Goal: Task Accomplishment & Management: Manage account settings

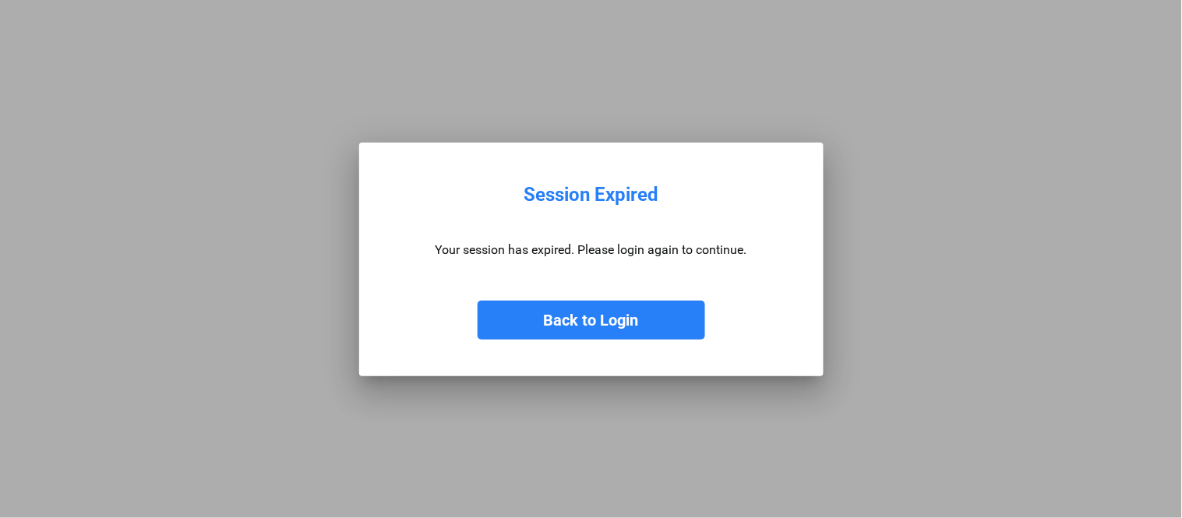
click at [597, 328] on button "Back to Login" at bounding box center [592, 320] width 228 height 39
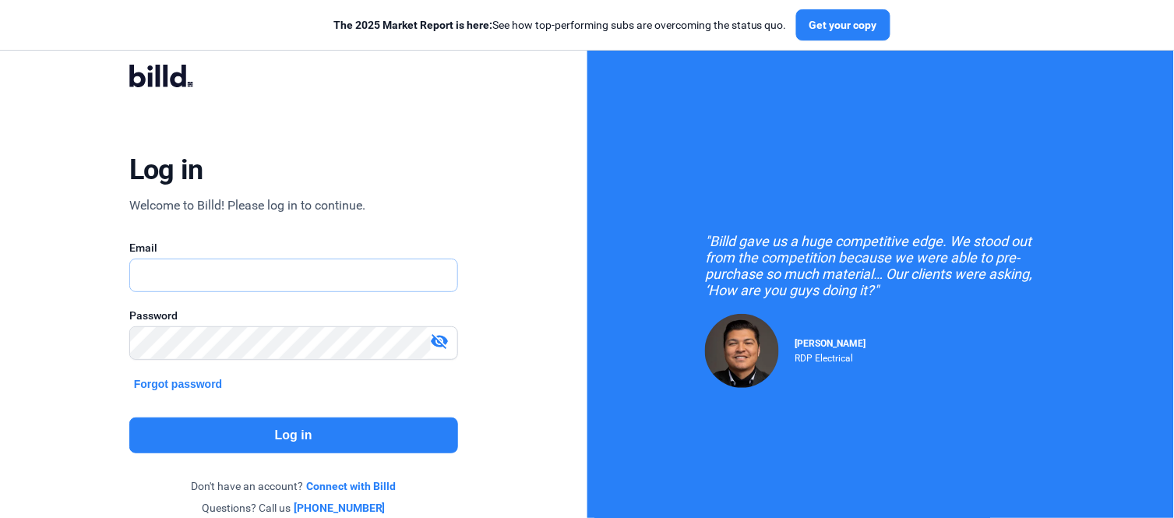
type input "[PERSON_NAME][EMAIL_ADDRESS][PERSON_NAME][DOMAIN_NAME]"
click at [322, 439] on button "Log in" at bounding box center [293, 436] width 329 height 36
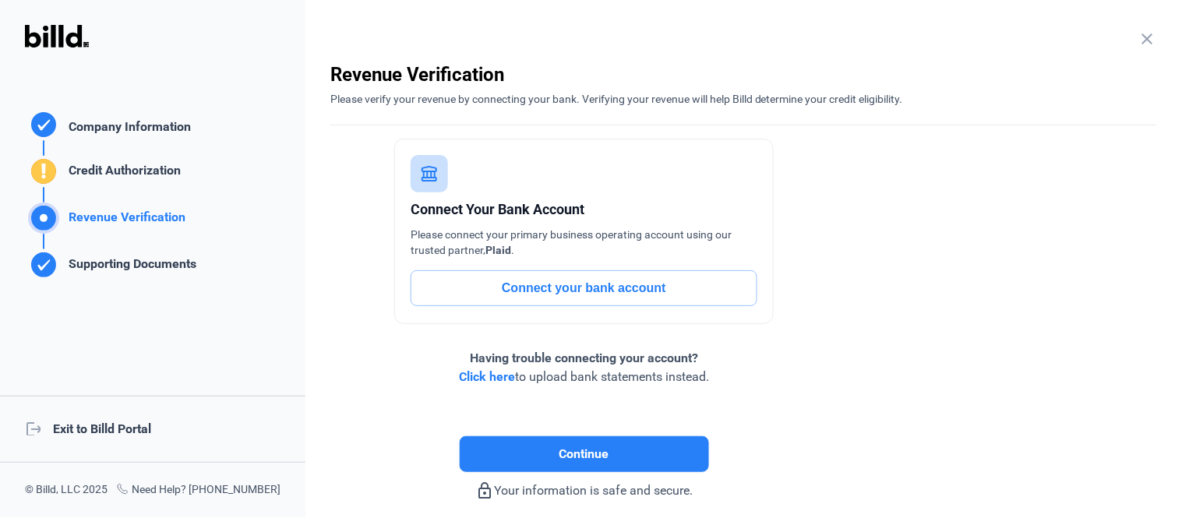
click at [114, 419] on div "logout Exit to Billd Portal" at bounding box center [152, 429] width 305 height 67
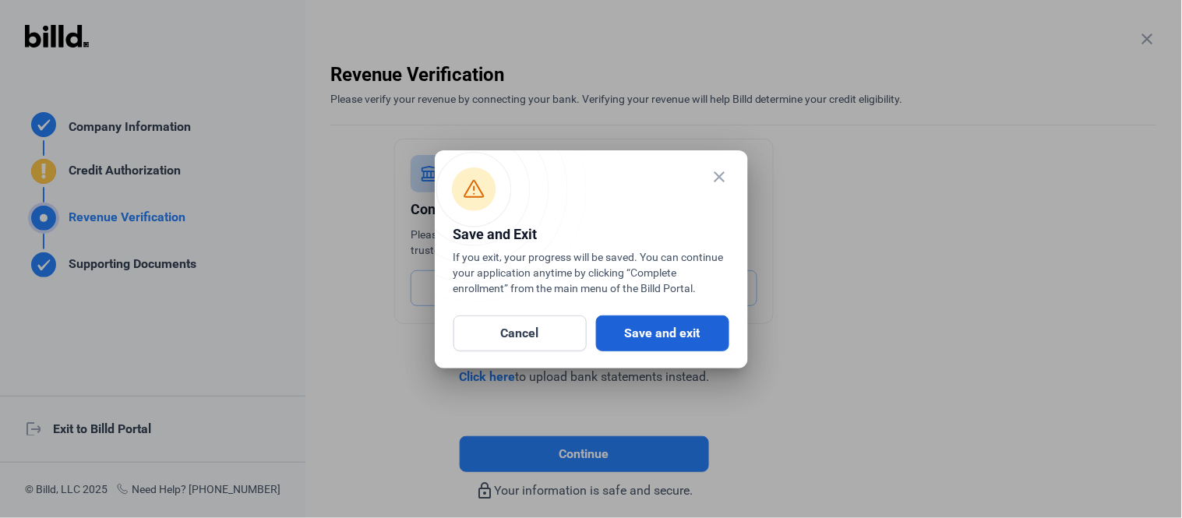
click at [639, 325] on button "Save and exit" at bounding box center [662, 334] width 133 height 36
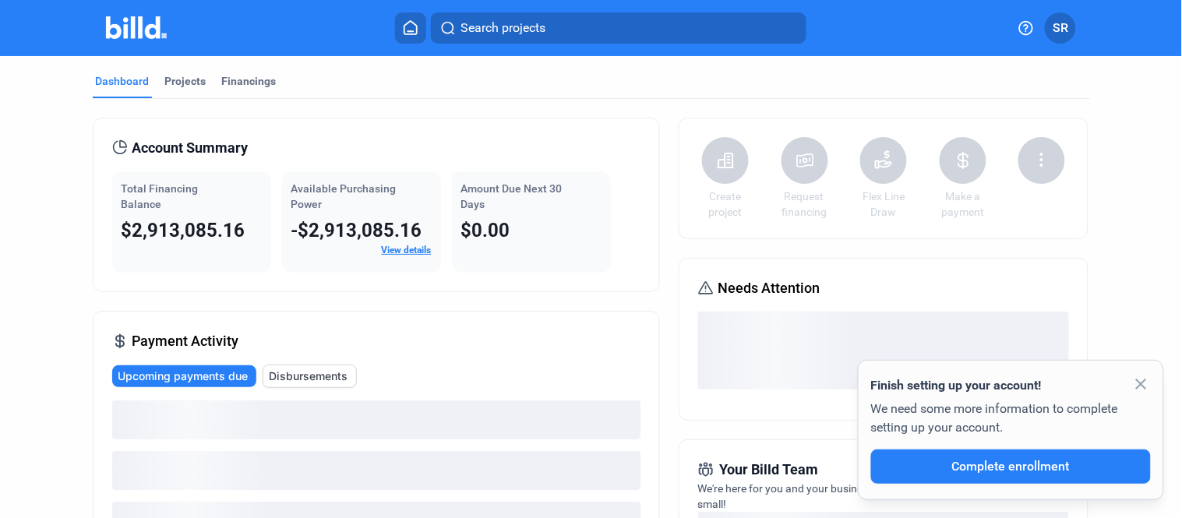
click at [1140, 386] on mat-icon "close" at bounding box center [1141, 384] width 19 height 19
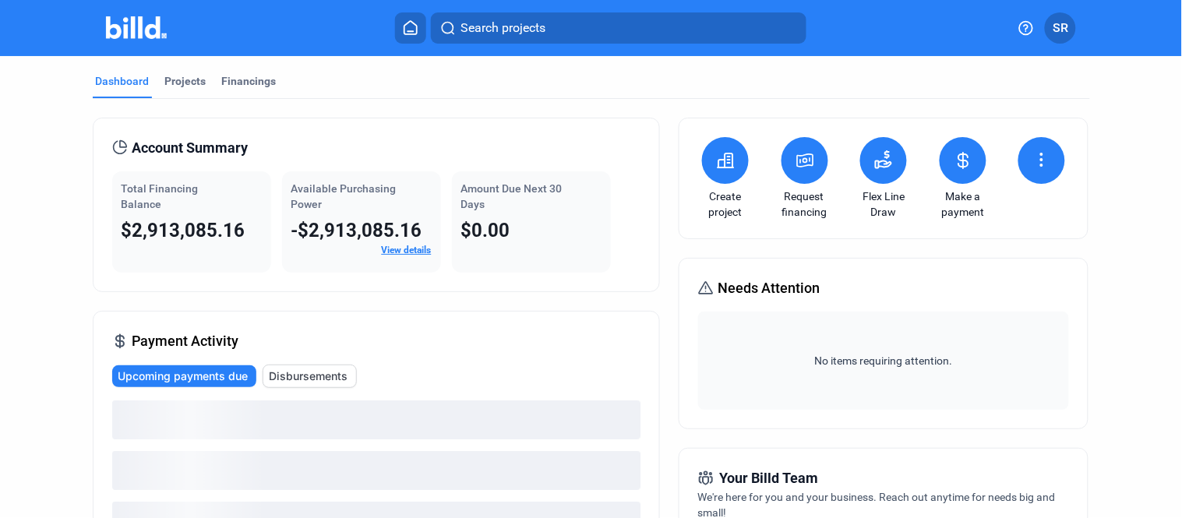
click at [729, 176] on button at bounding box center [725, 160] width 47 height 47
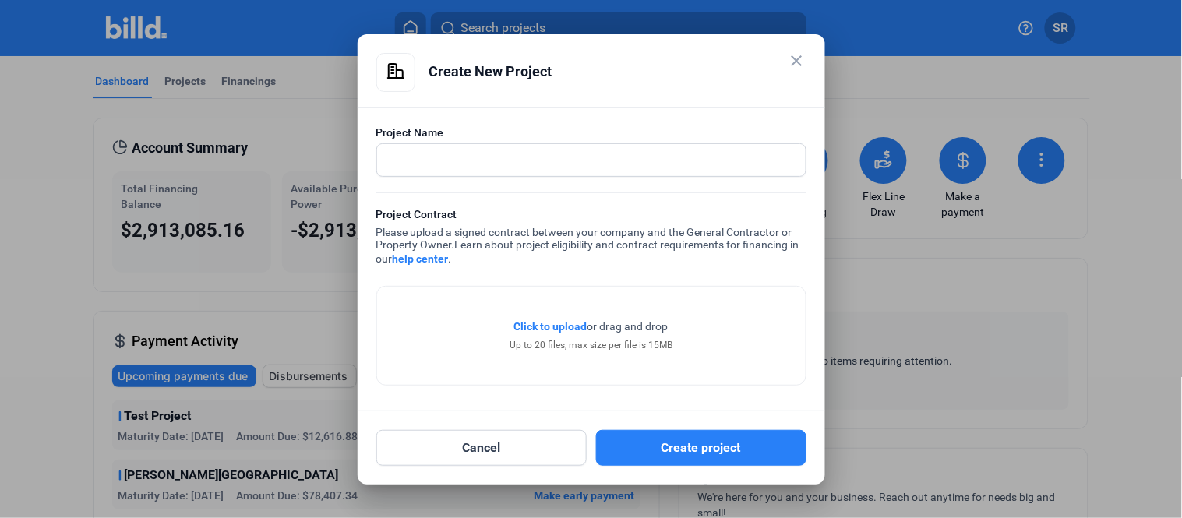
click at [805, 51] on mat-icon "close" at bounding box center [797, 60] width 19 height 19
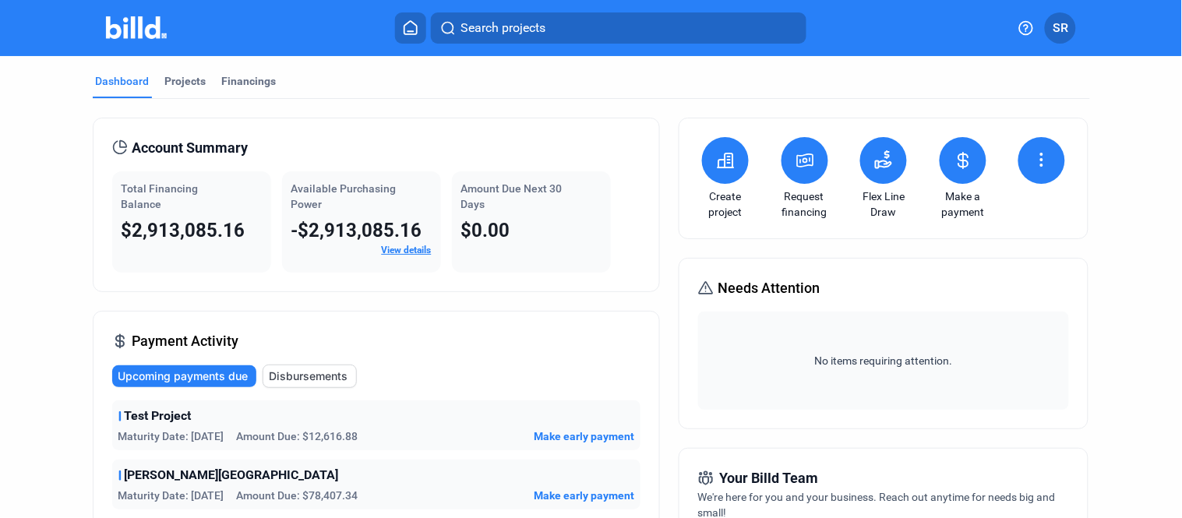
click at [804, 177] on button at bounding box center [805, 160] width 47 height 47
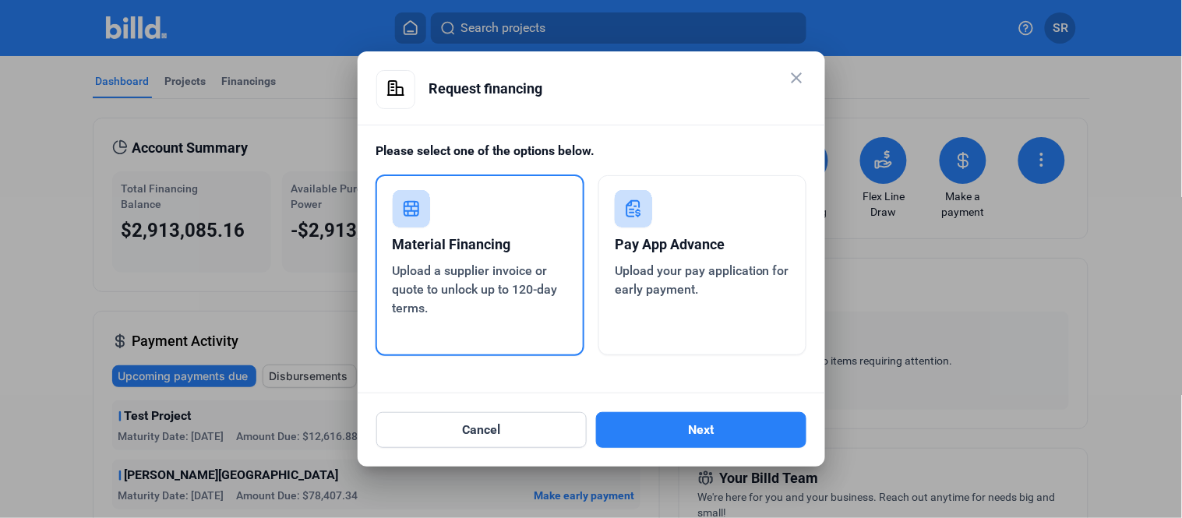
click at [792, 76] on mat-icon "close" at bounding box center [797, 78] width 19 height 19
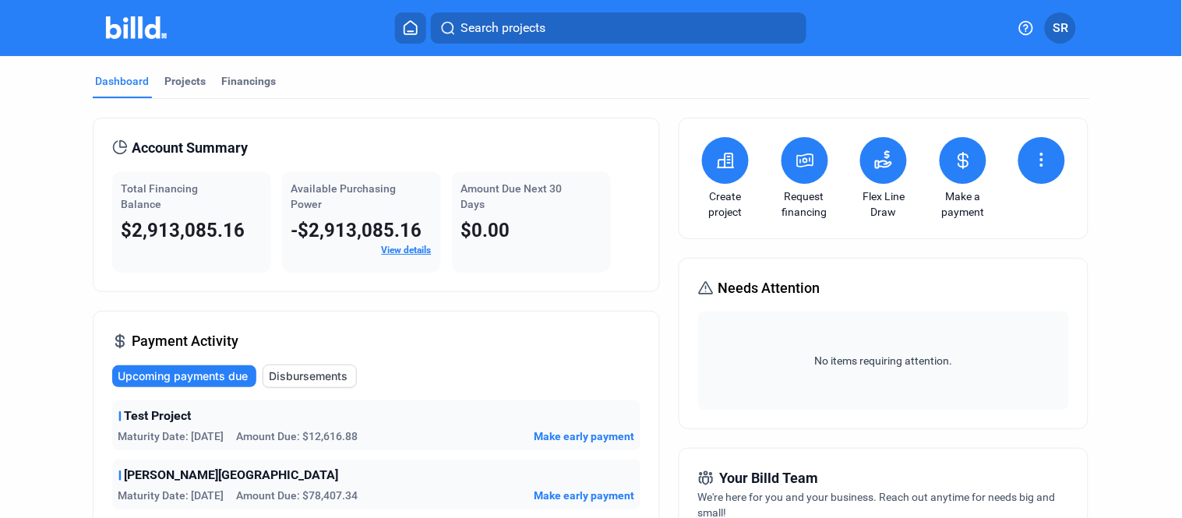
click at [1060, 29] on span "SR" at bounding box center [1061, 28] width 16 height 19
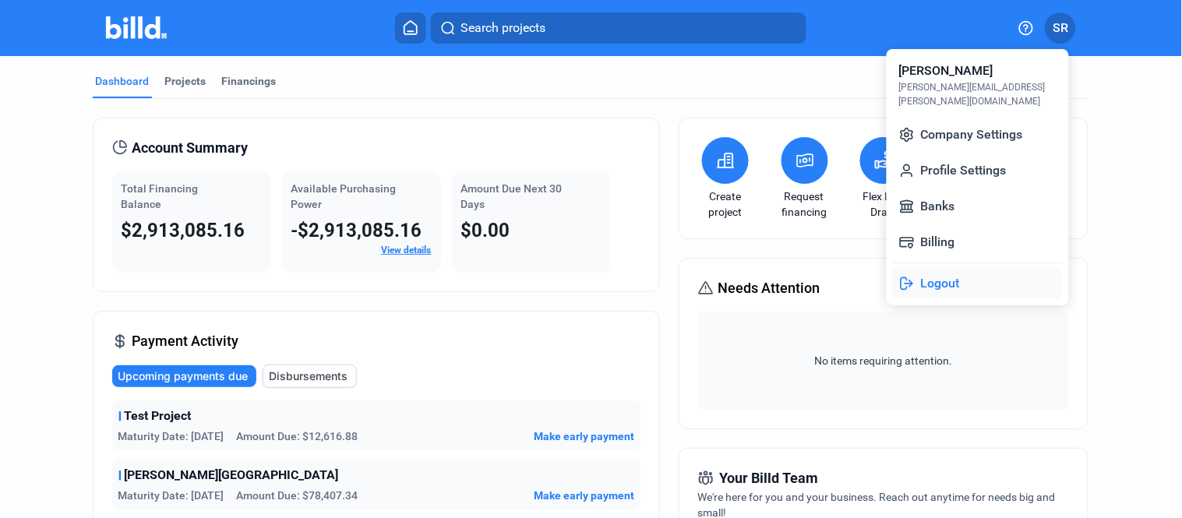
click at [917, 268] on button "Logout" at bounding box center [978, 283] width 170 height 31
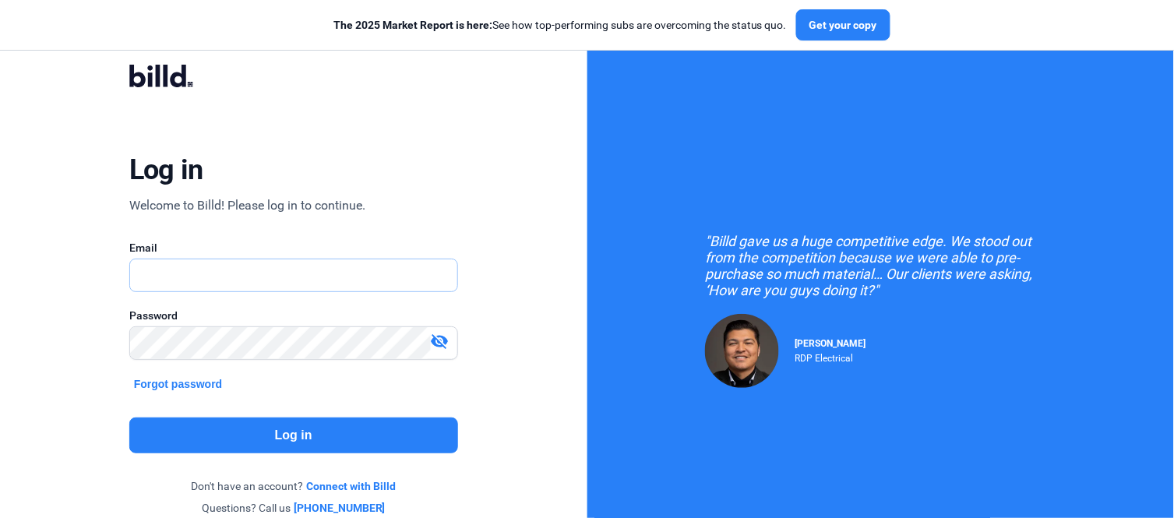
type input "[PERSON_NAME][EMAIL_ADDRESS][PERSON_NAME][DOMAIN_NAME]"
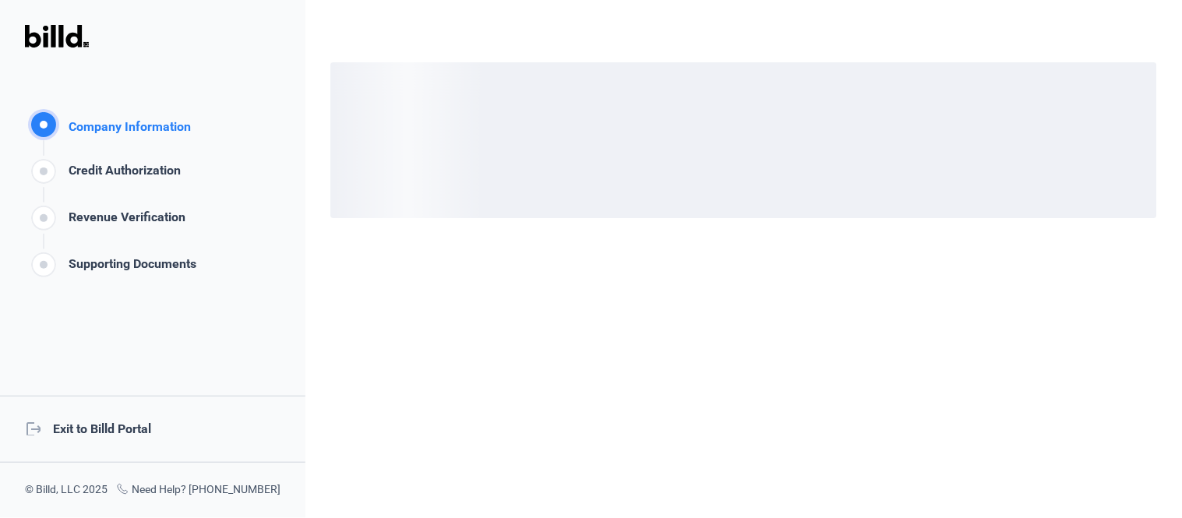
click at [90, 427] on div "logout Exit to Billd Portal" at bounding box center [152, 429] width 305 height 67
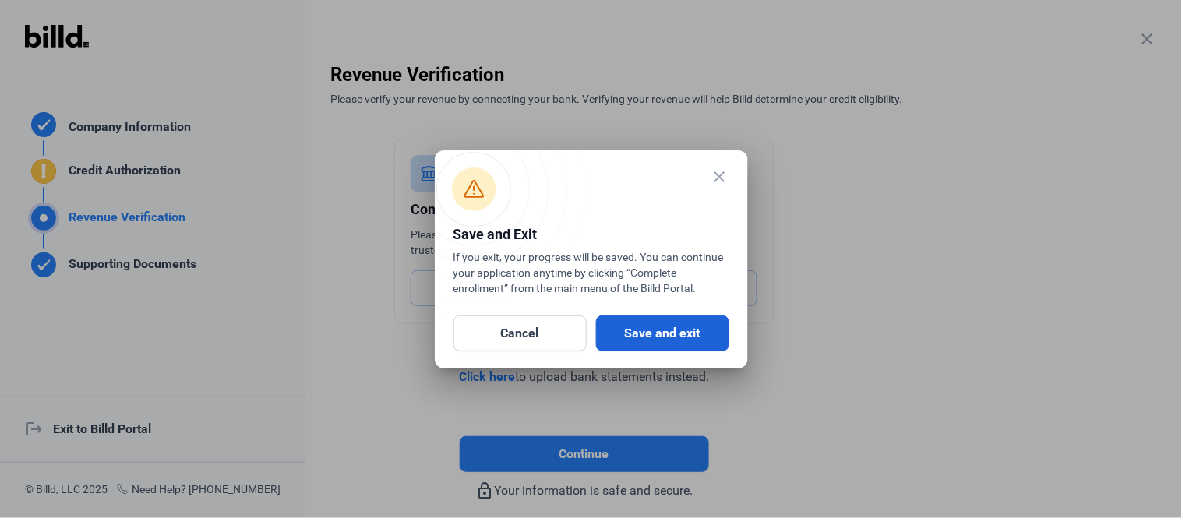
click at [689, 337] on button "Save and exit" at bounding box center [662, 334] width 133 height 36
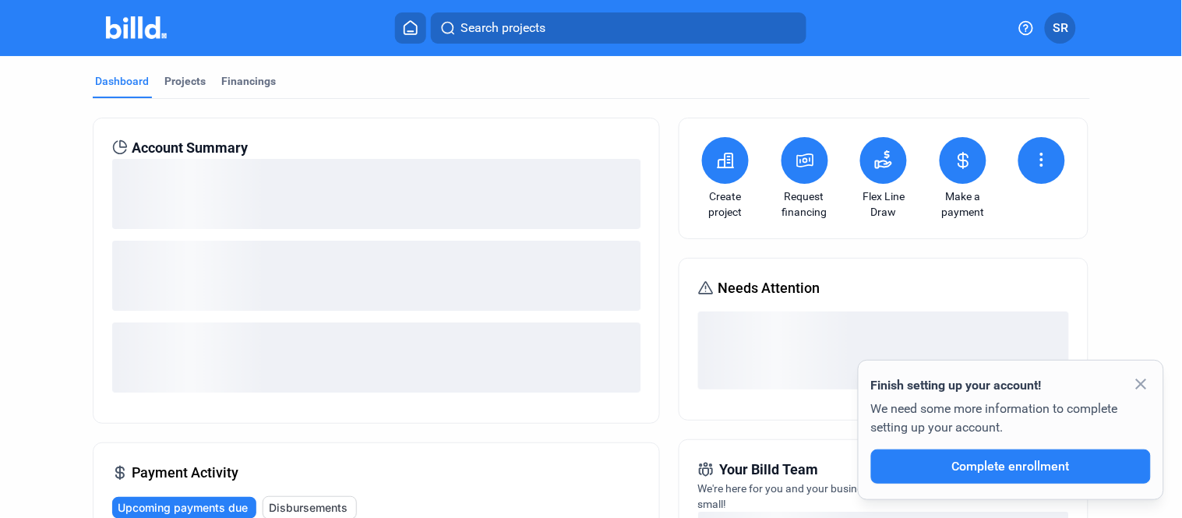
click at [1140, 386] on mat-icon "close" at bounding box center [1141, 384] width 19 height 19
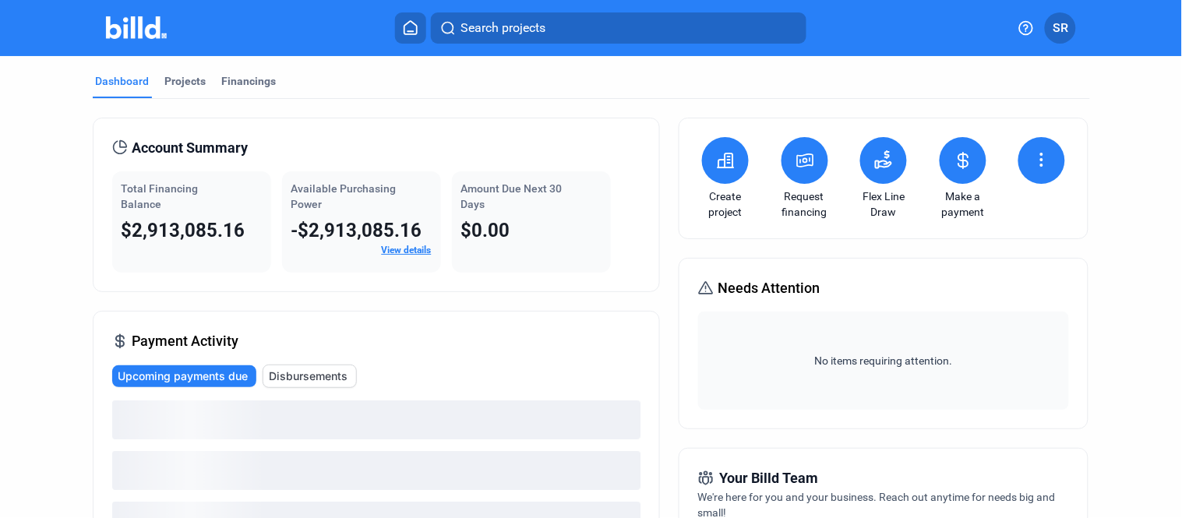
click at [1054, 31] on span "SR" at bounding box center [1061, 28] width 16 height 19
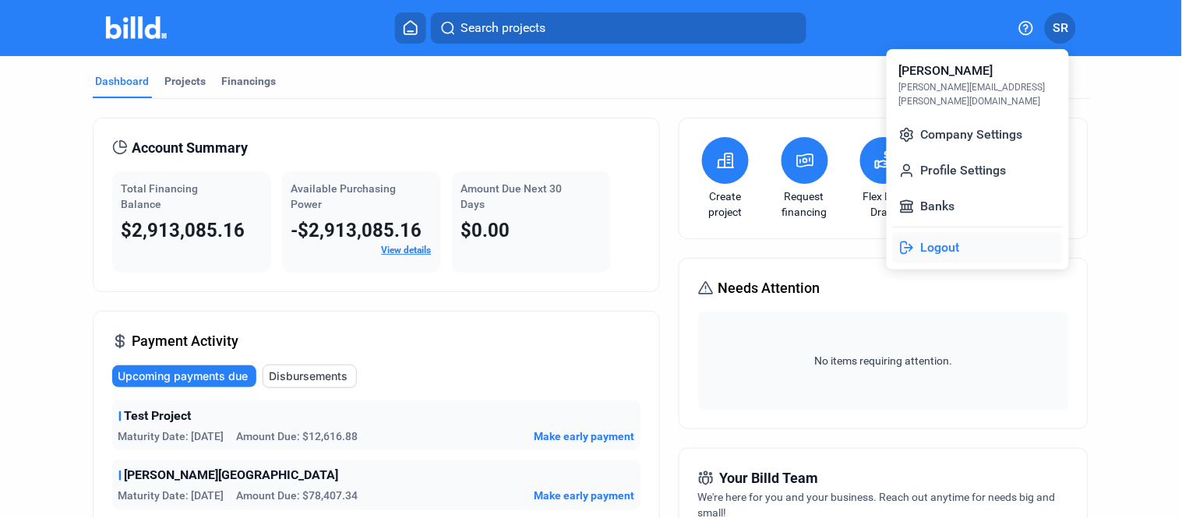
click at [919, 232] on button "Logout" at bounding box center [978, 247] width 170 height 31
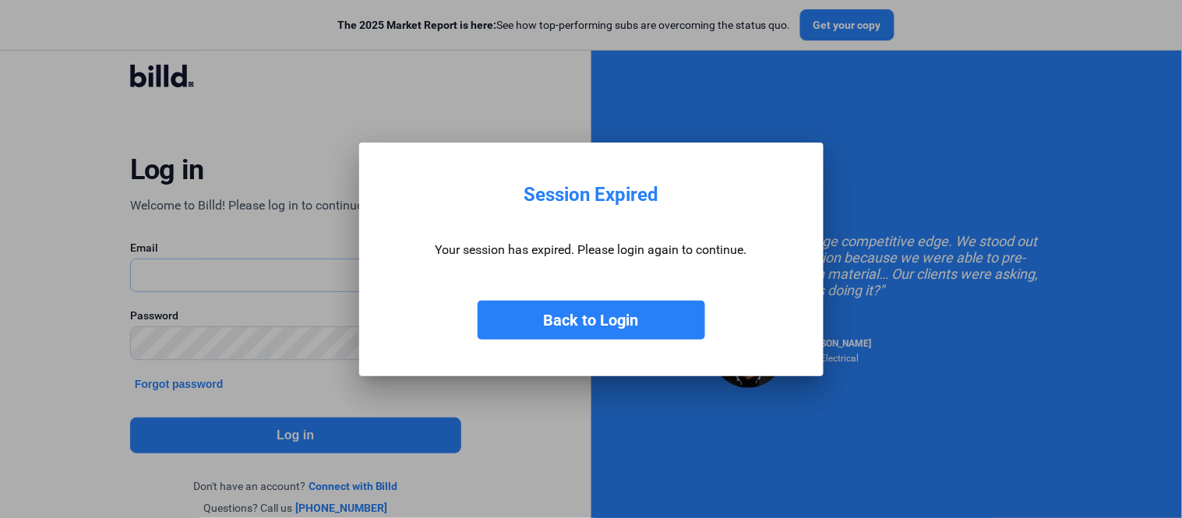
type input "[PERSON_NAME][EMAIL_ADDRESS][PERSON_NAME][DOMAIN_NAME]"
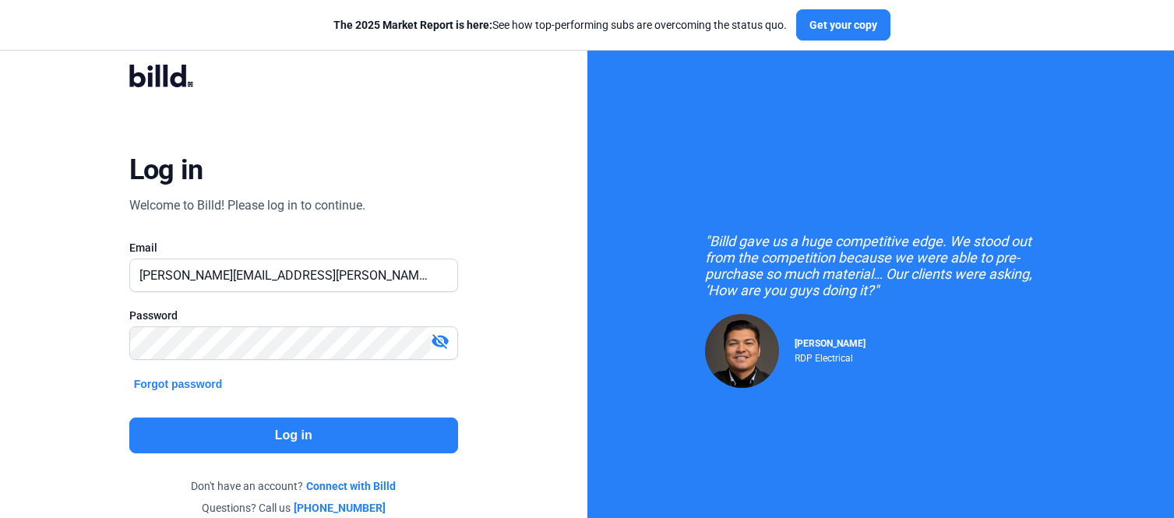
click at [266, 429] on button "Log in" at bounding box center [293, 436] width 329 height 36
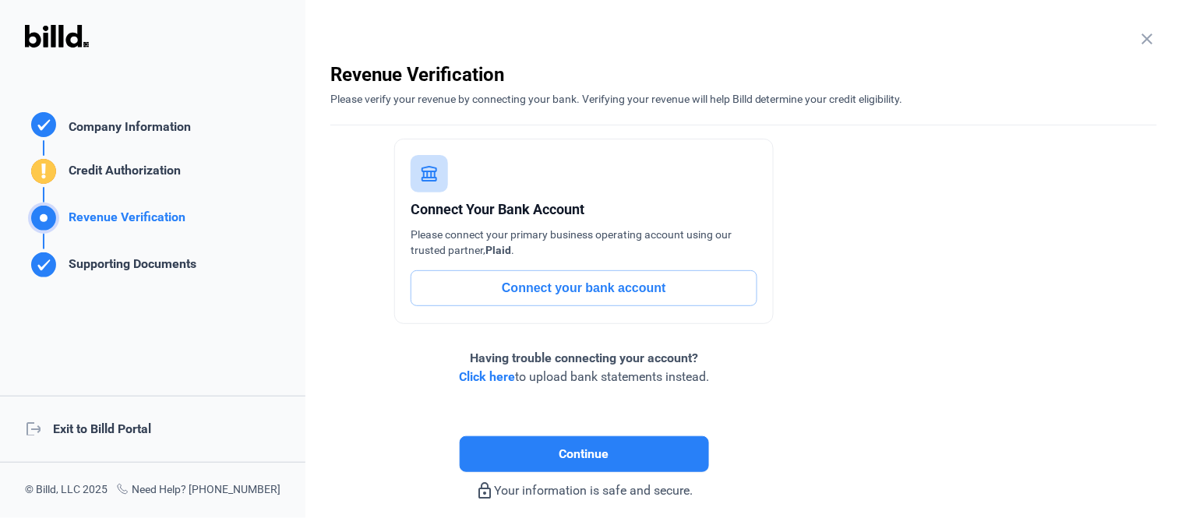
click at [282, 427] on div "logout Exit to Billd Portal" at bounding box center [152, 429] width 305 height 67
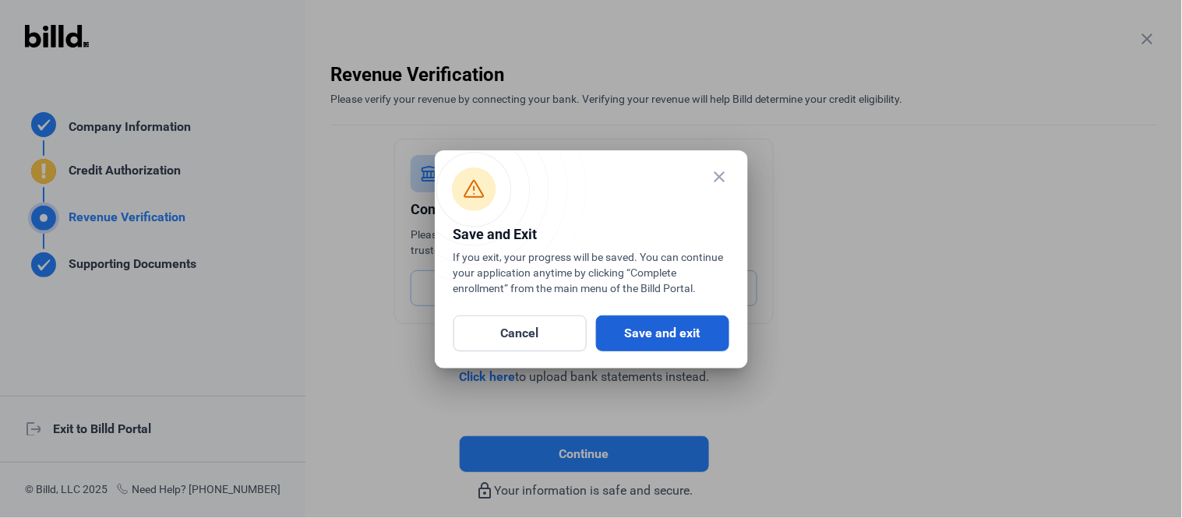
click at [647, 336] on button "Save and exit" at bounding box center [662, 334] width 133 height 36
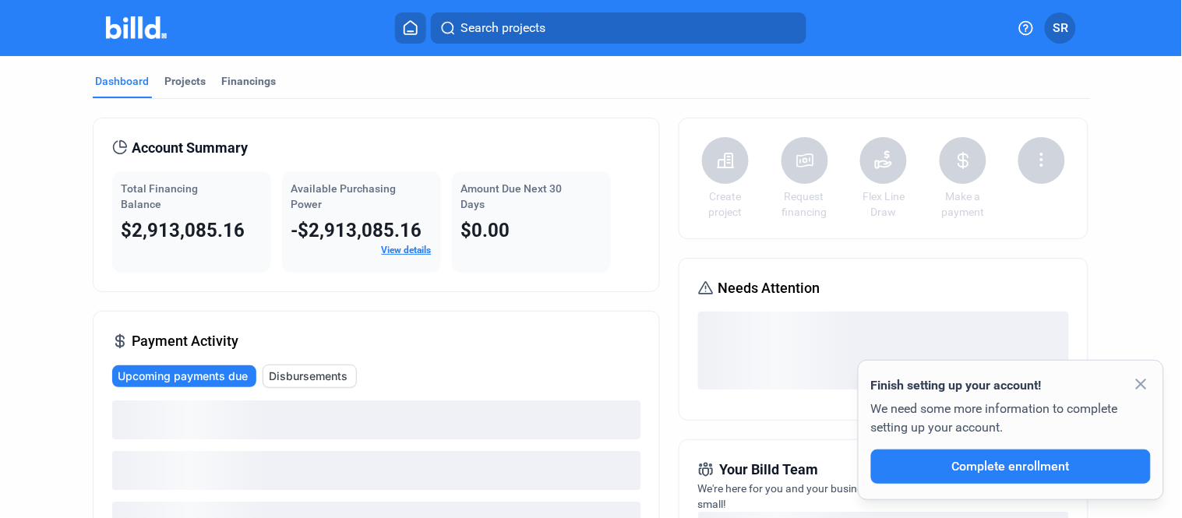
click at [1138, 383] on mat-icon "close" at bounding box center [1141, 384] width 19 height 19
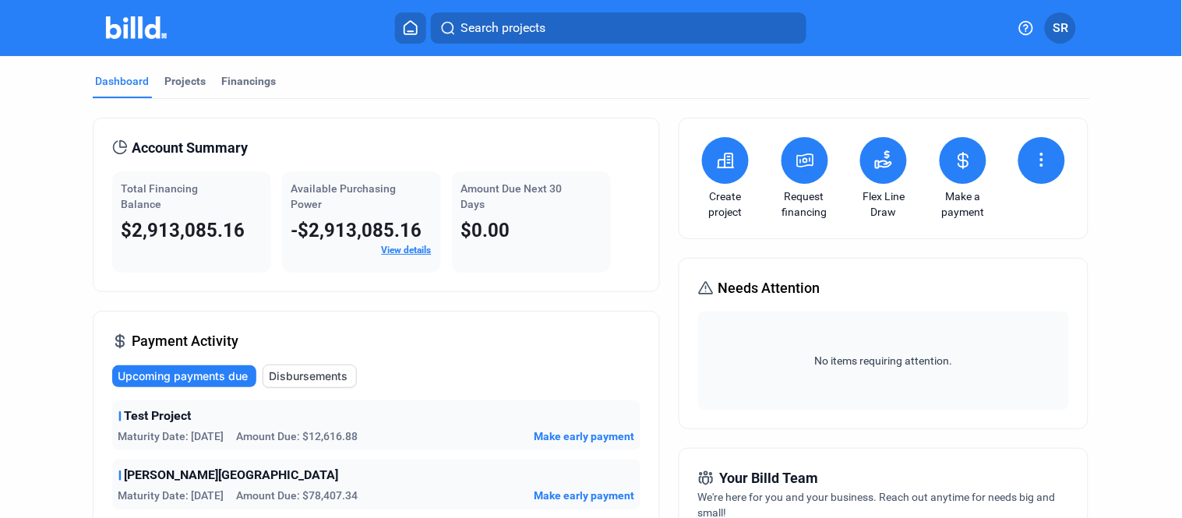
click at [1049, 26] on button "SR" at bounding box center [1060, 27] width 31 height 31
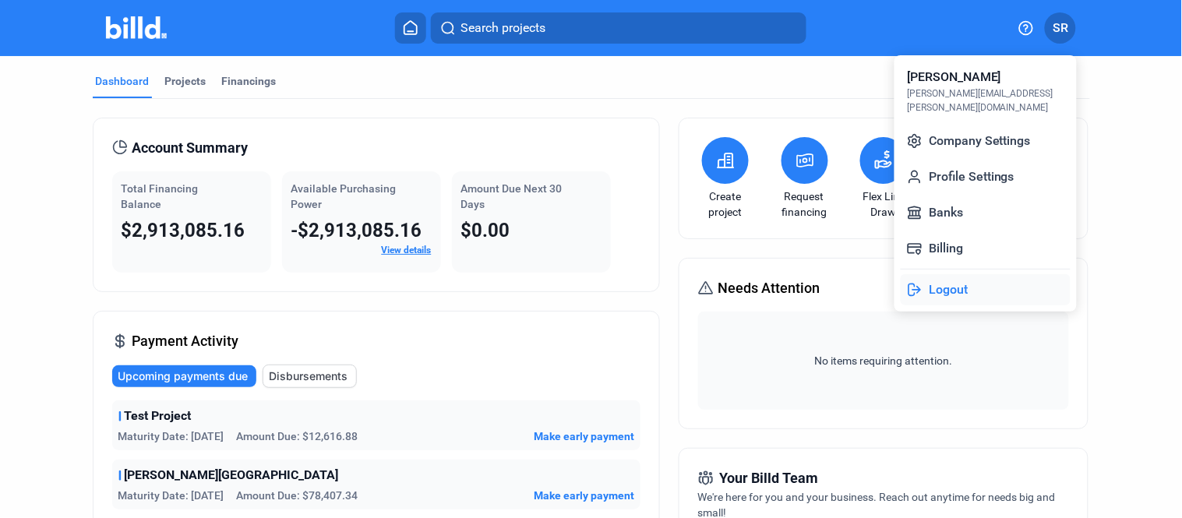
click at [962, 274] on button "Logout" at bounding box center [986, 289] width 170 height 31
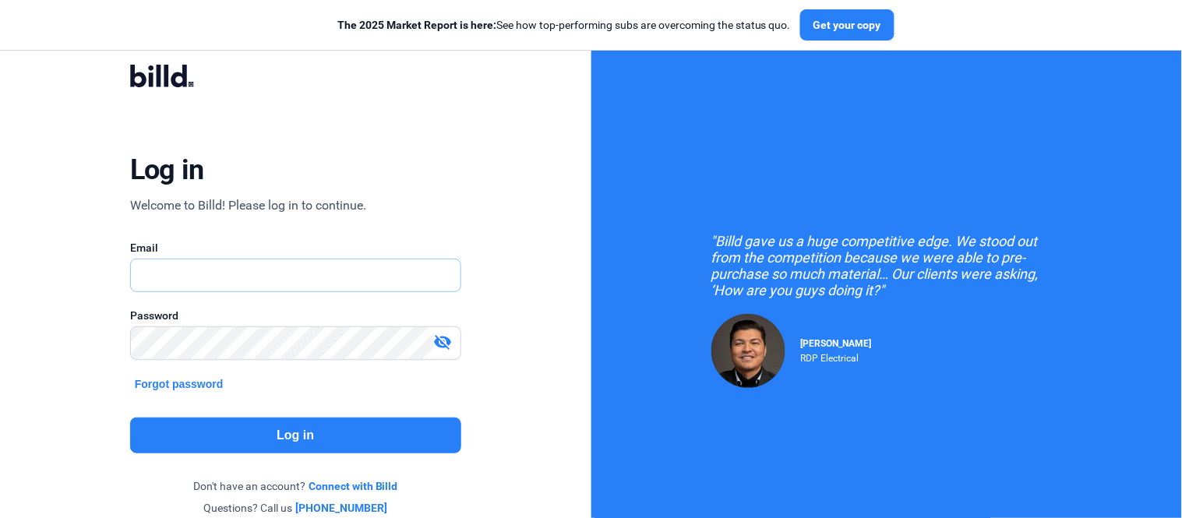
type input "[PERSON_NAME][EMAIL_ADDRESS][PERSON_NAME][DOMAIN_NAME]"
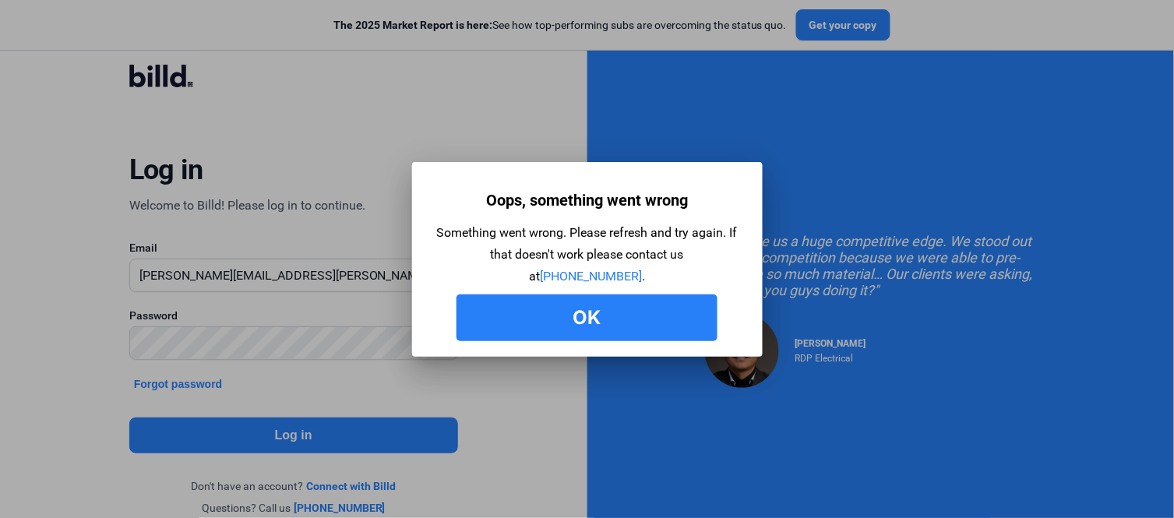
click at [563, 313] on button "Ok" at bounding box center [587, 318] width 261 height 47
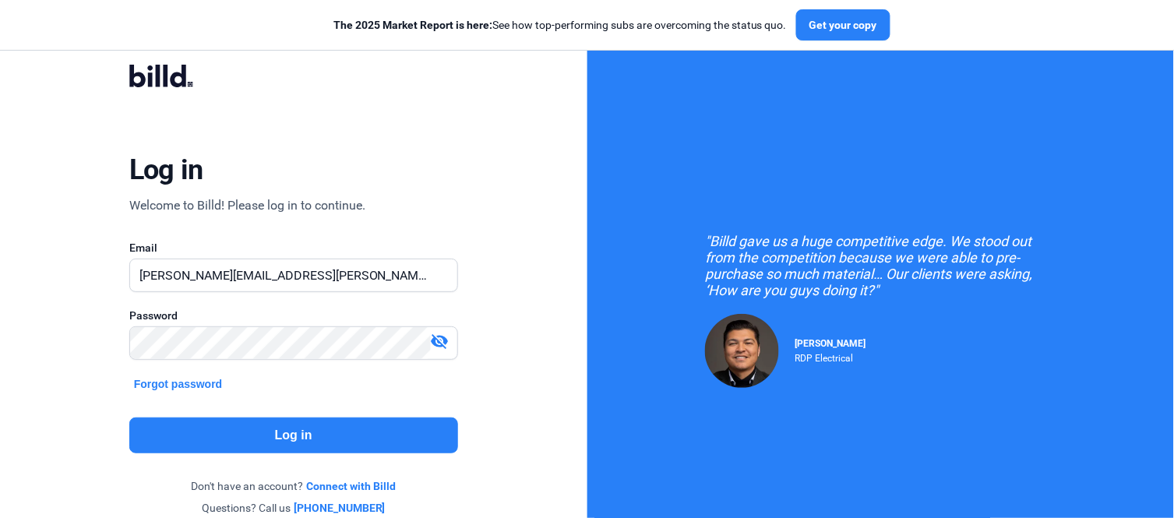
click at [339, 444] on button "Log in" at bounding box center [293, 436] width 329 height 36
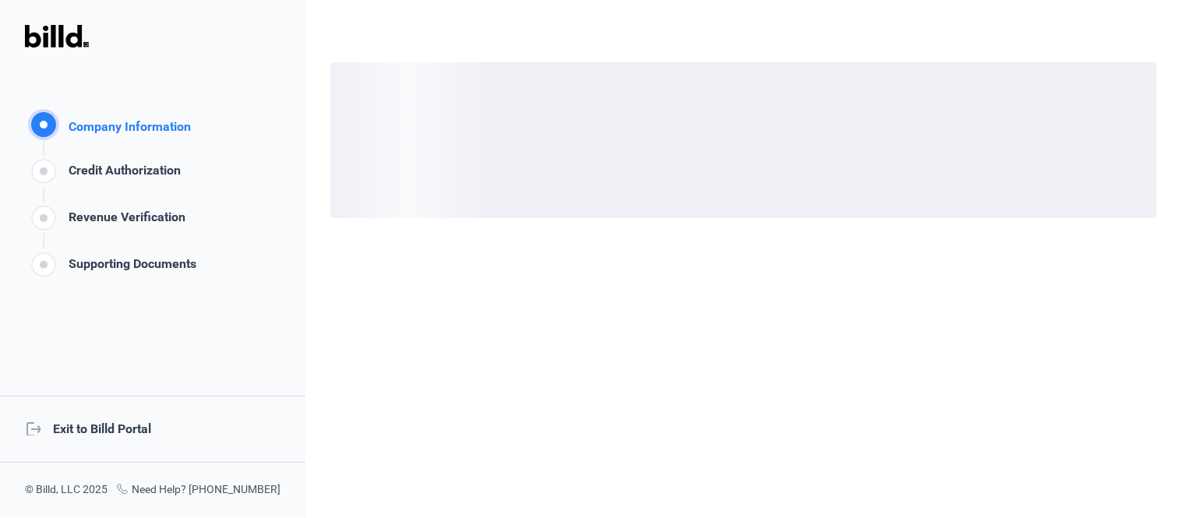
click at [192, 446] on div "logout Exit to Billd Portal" at bounding box center [152, 429] width 305 height 67
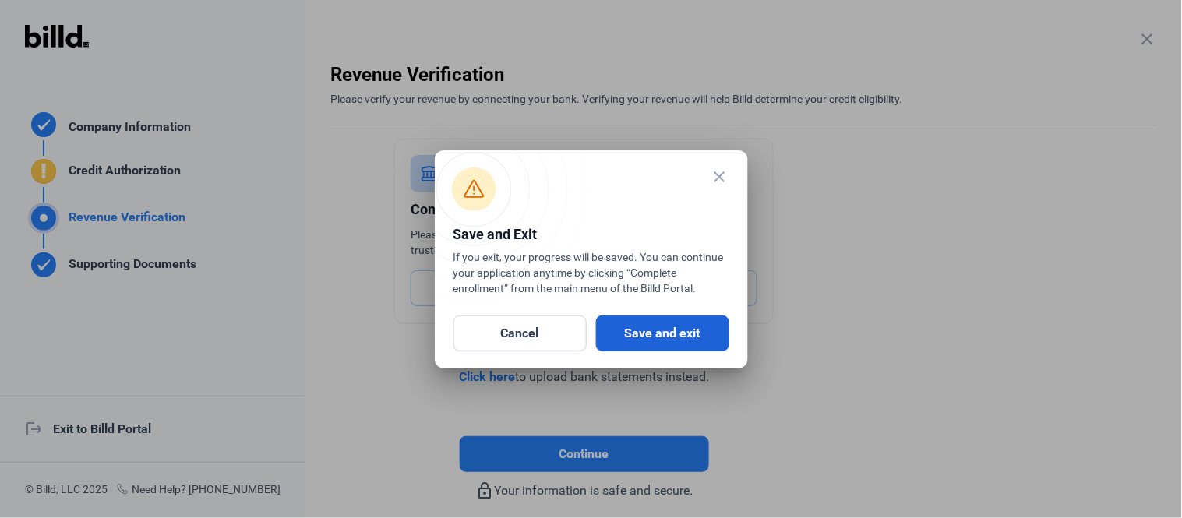
click at [630, 330] on button "Save and exit" at bounding box center [662, 334] width 133 height 36
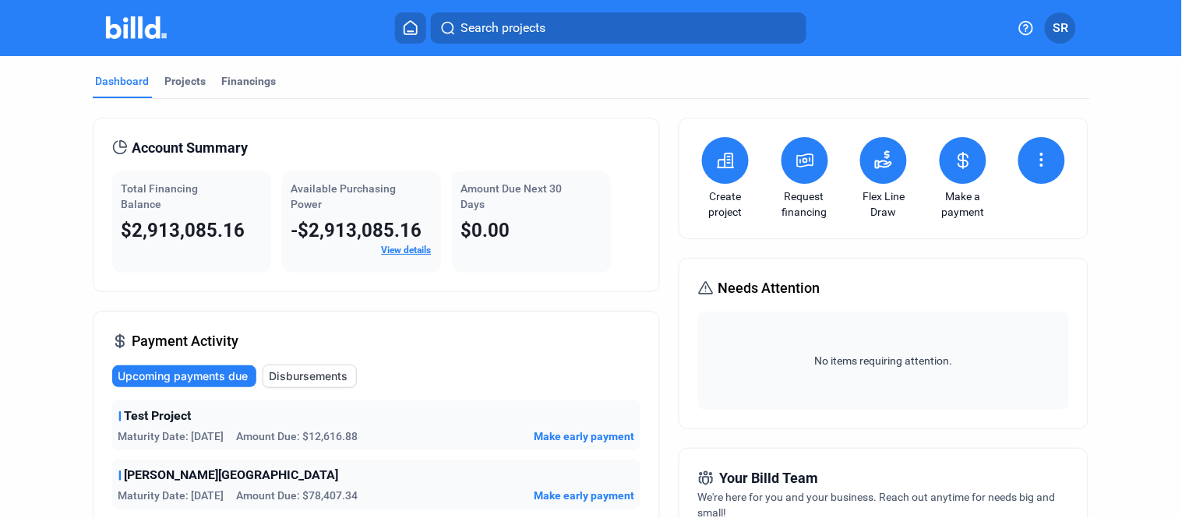
click at [1064, 32] on span "SR" at bounding box center [1061, 28] width 16 height 19
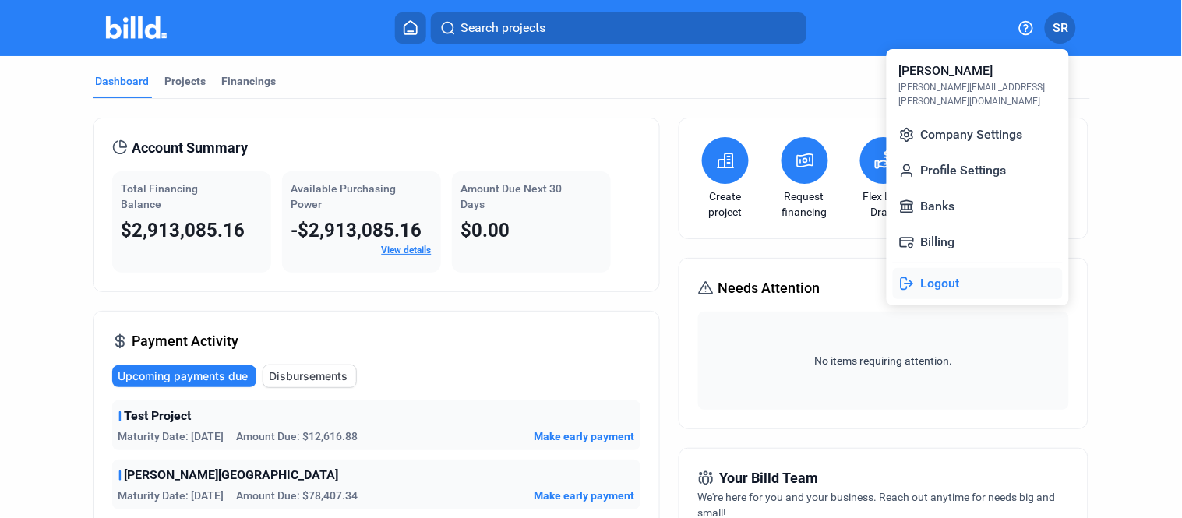
click at [916, 268] on button "Logout" at bounding box center [978, 283] width 170 height 31
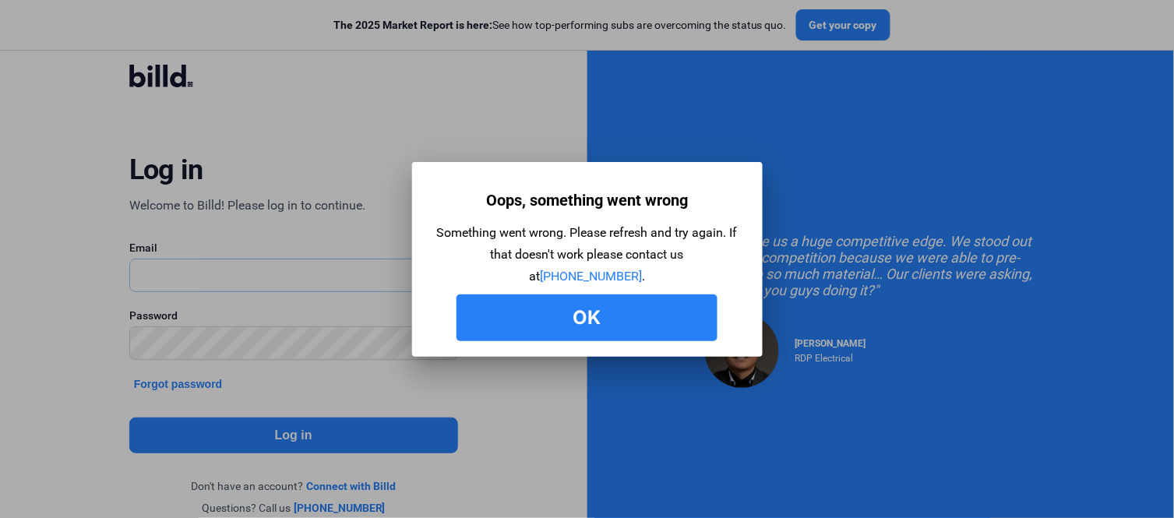
type input "[PERSON_NAME][EMAIL_ADDRESS][PERSON_NAME][DOMAIN_NAME]"
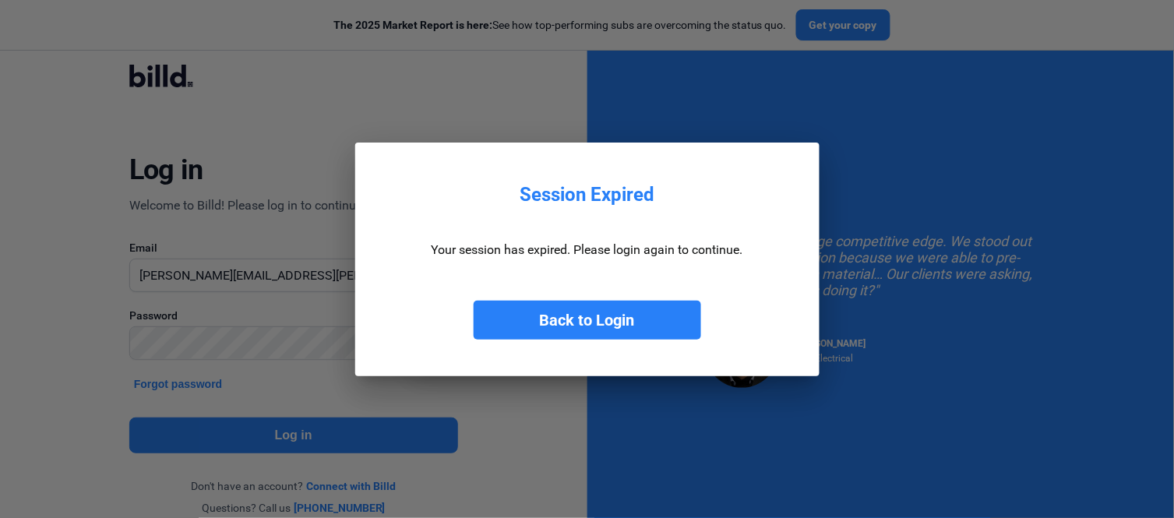
click at [595, 325] on mat-dialog-container "Session Expired Your session has expired. Please login again to continue. Back …" at bounding box center [587, 260] width 464 height 234
click at [595, 325] on button "Back to Login" at bounding box center [588, 320] width 228 height 39
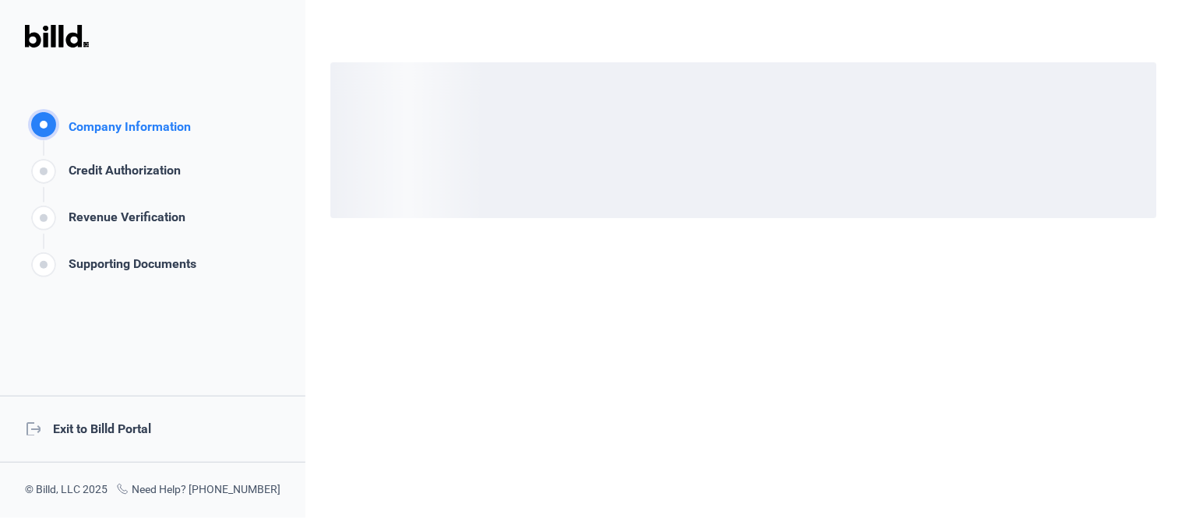
click at [218, 426] on div "logout Exit to Billd Portal" at bounding box center [152, 429] width 305 height 67
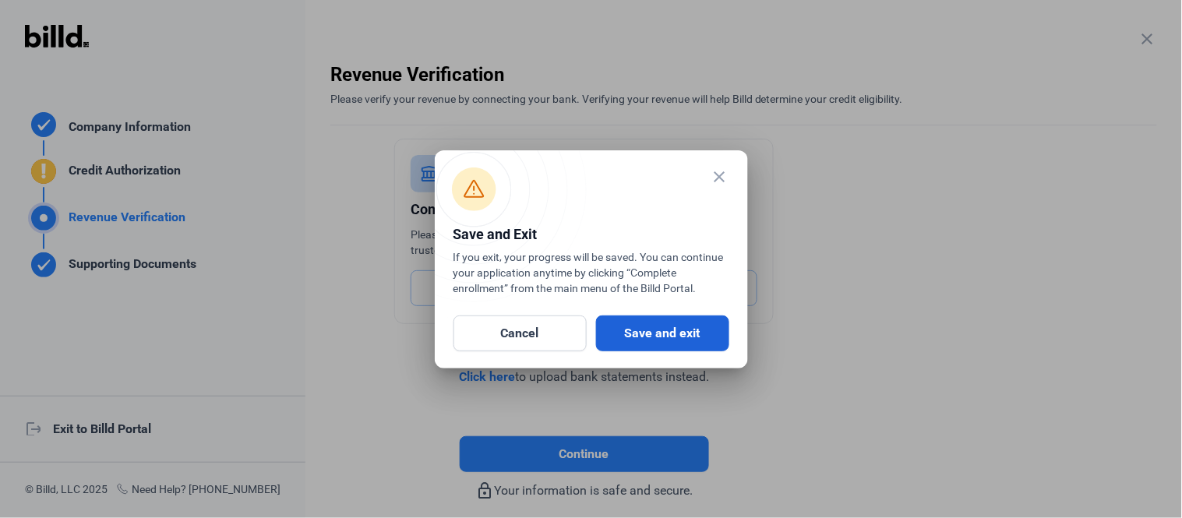
click at [718, 337] on button "Save and exit" at bounding box center [662, 334] width 133 height 36
